Goal: Find specific page/section: Find specific page/section

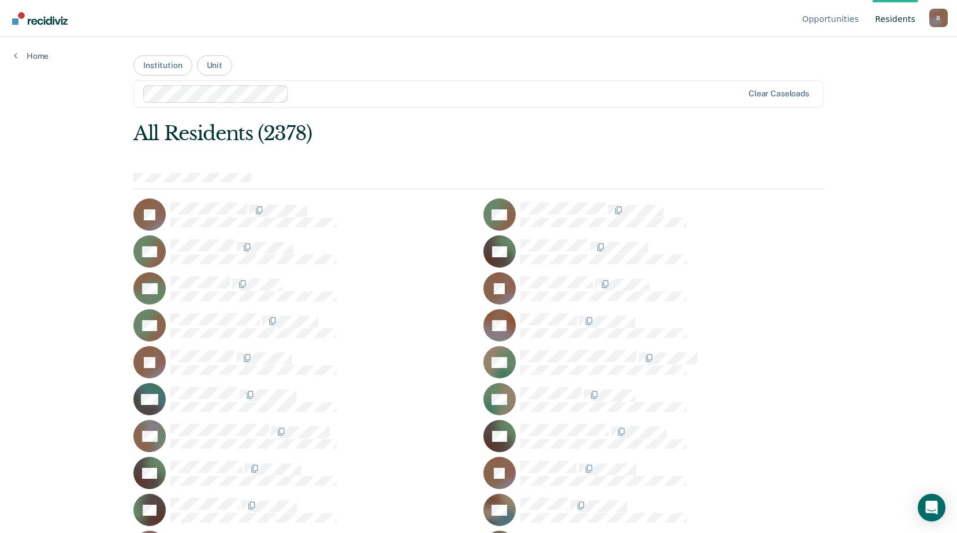
scroll to position [2232, 0]
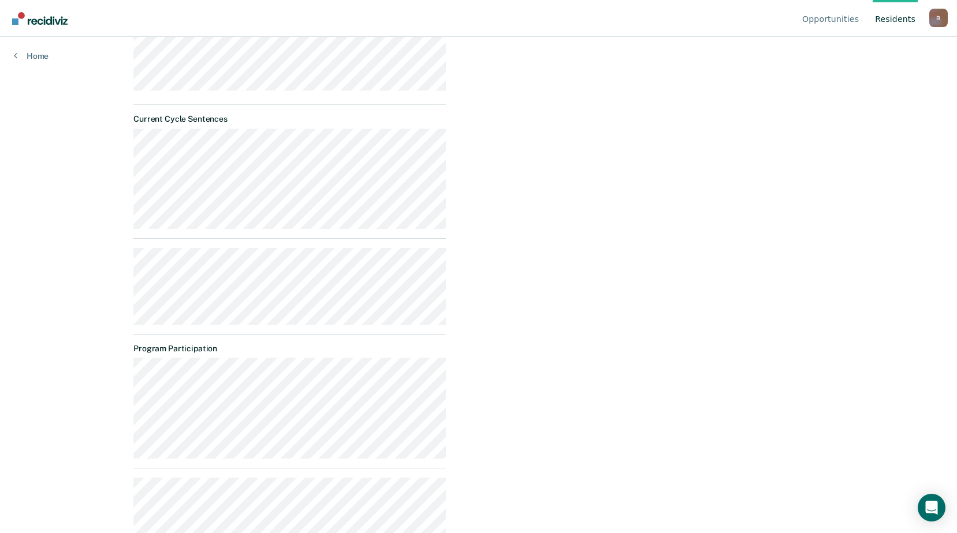
scroll to position [410, 0]
